Goal: Task Accomplishment & Management: Manage account settings

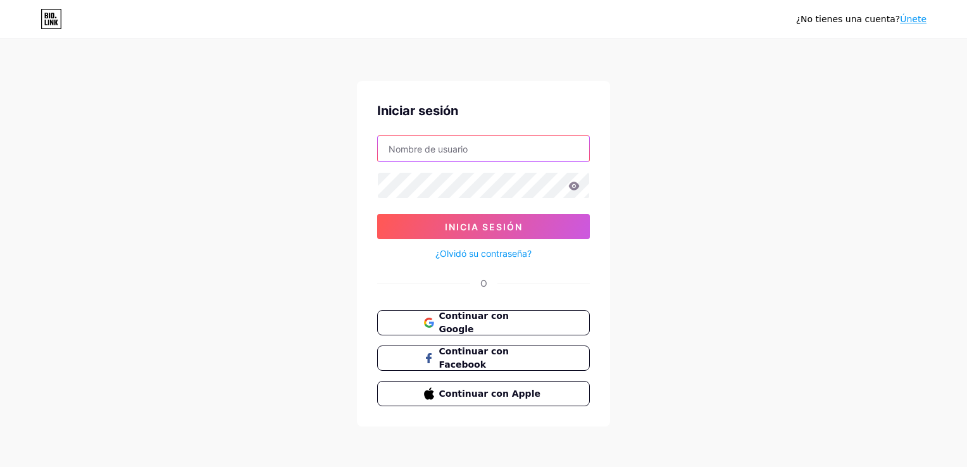
type input "[EMAIL_ADDRESS][DOMAIN_NAME]"
click at [575, 186] on icon at bounding box center [574, 186] width 11 height 8
click at [576, 187] on icon at bounding box center [574, 186] width 11 height 8
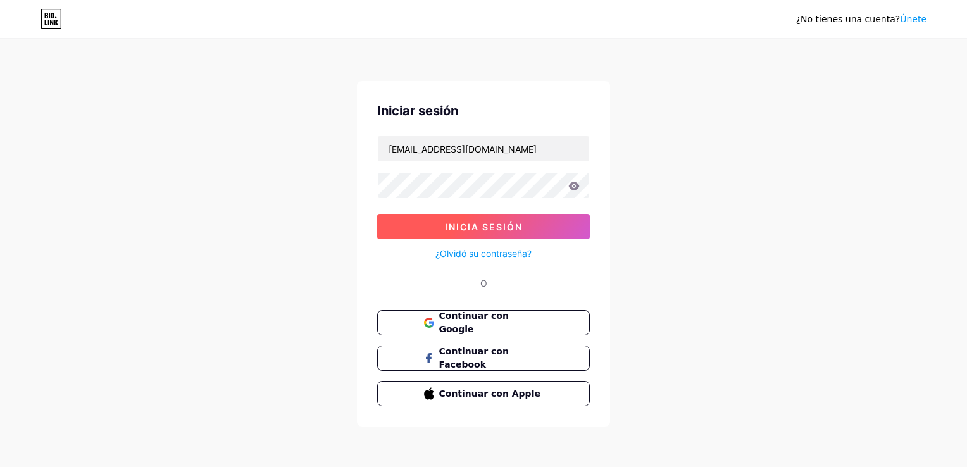
click at [506, 225] on span "Inicia sesión" at bounding box center [484, 226] width 78 height 11
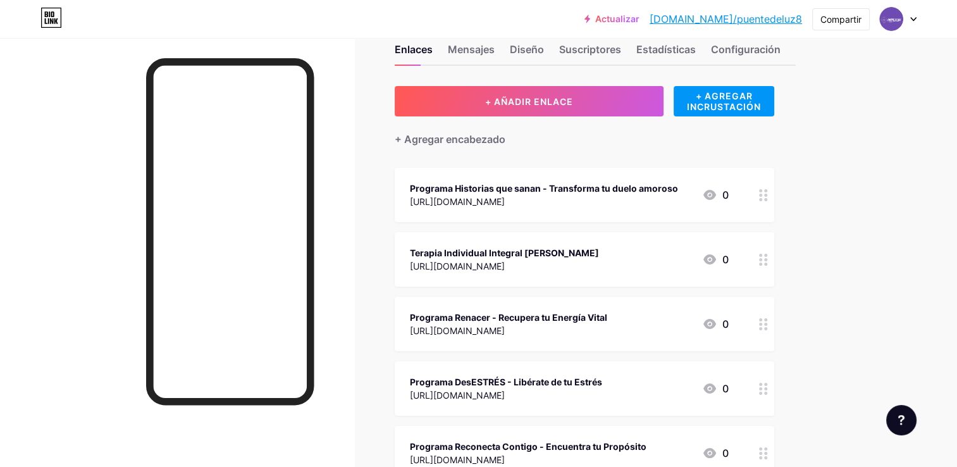
scroll to position [41, 0]
